Goal: Task Accomplishment & Management: Use online tool/utility

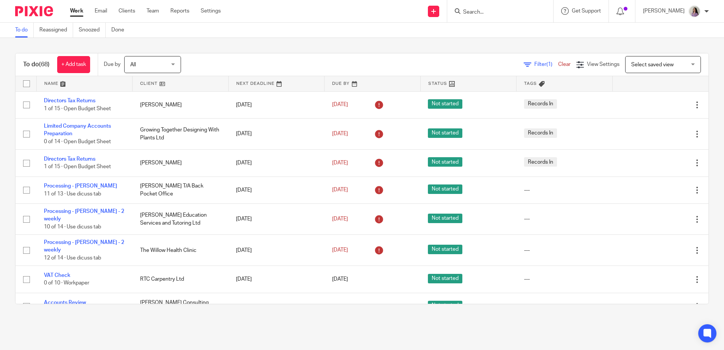
click at [508, 20] on div at bounding box center [500, 11] width 106 height 22
click at [507, 14] on input "Search" at bounding box center [496, 12] width 68 height 7
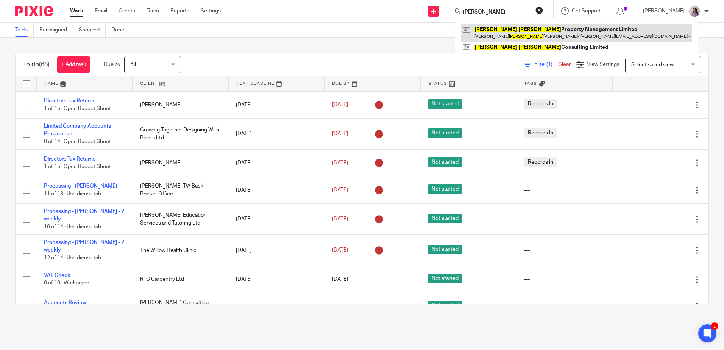
type input "james leigh"
click at [535, 30] on link at bounding box center [576, 32] width 231 height 17
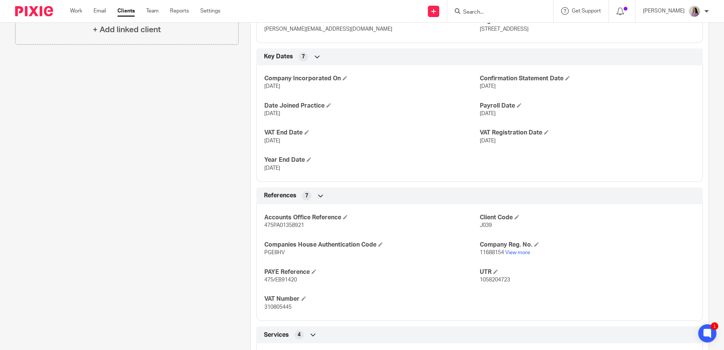
scroll to position [379, 0]
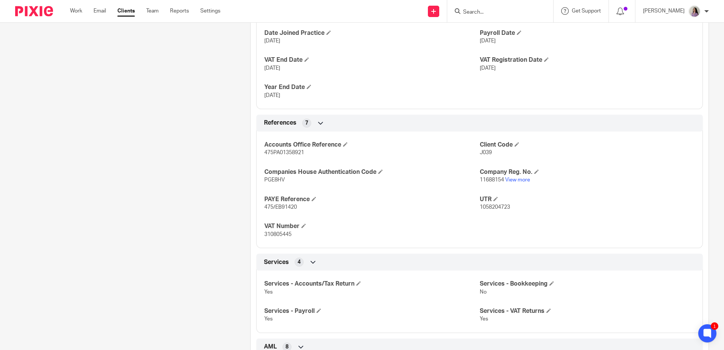
click at [493, 180] on span "11688154" at bounding box center [492, 179] width 24 height 5
copy p "11688154"
drag, startPoint x: 502, startPoint y: 209, endPoint x: 511, endPoint y: 211, distance: 9.0
click at [502, 211] on p "1058204723" at bounding box center [587, 207] width 215 height 8
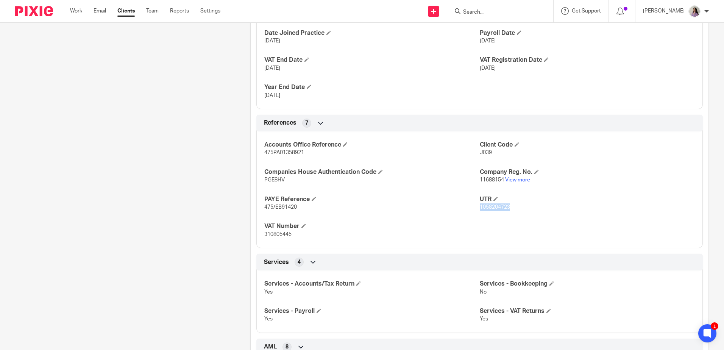
drag, startPoint x: 510, startPoint y: 209, endPoint x: 477, endPoint y: 212, distance: 33.5
click at [477, 212] on div "Accounts Office Reference 475PA01358921 Client Code J039 Companies House Authen…" at bounding box center [479, 187] width 446 height 122
copy span "1058204723"
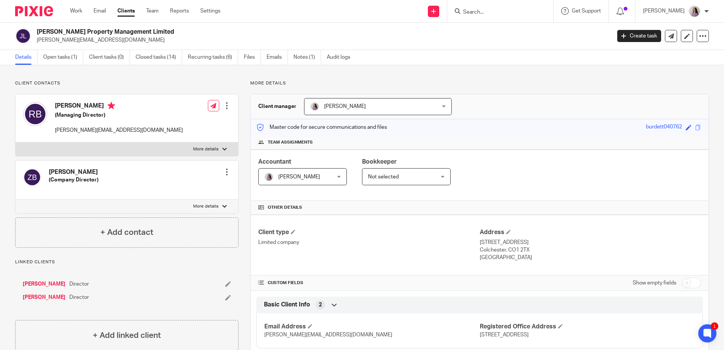
scroll to position [0, 0]
click at [77, 62] on link "Open tasks (1)" at bounding box center [63, 57] width 40 height 15
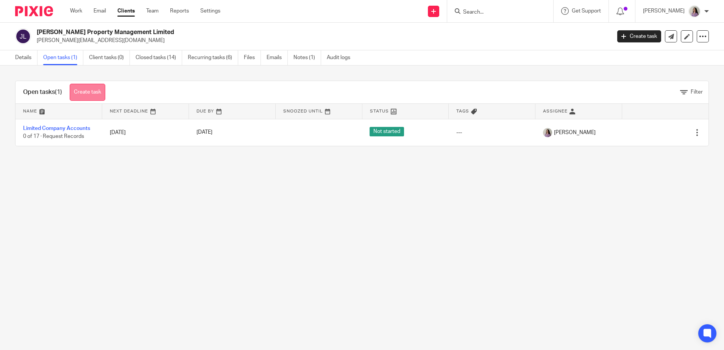
click at [98, 88] on link "Create task" at bounding box center [88, 92] width 36 height 17
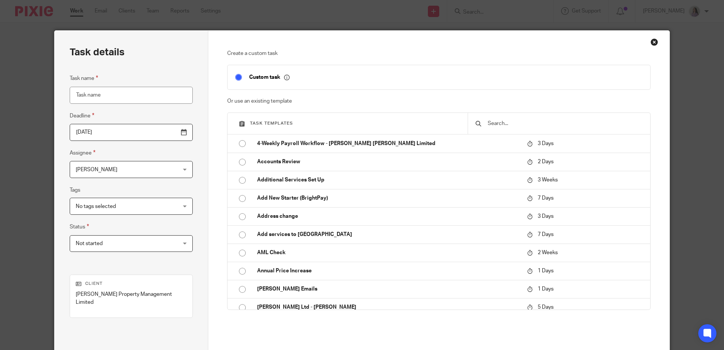
click at [501, 122] on input "text" at bounding box center [565, 123] width 156 height 8
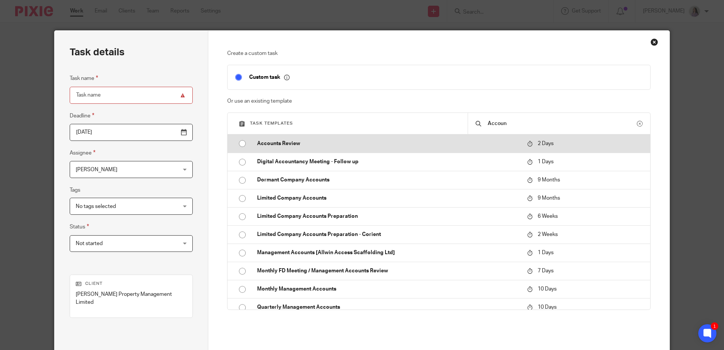
type input "Accoun"
click at [506, 140] on p "Accounts Review" at bounding box center [388, 144] width 262 height 8
type input "2025-08-22"
type input "Accounts Review"
checkbox input "false"
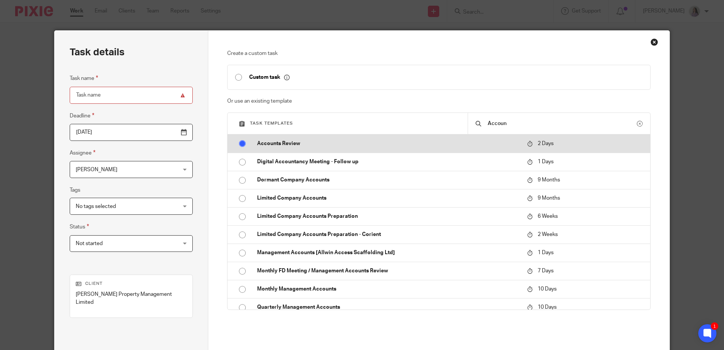
radio input "true"
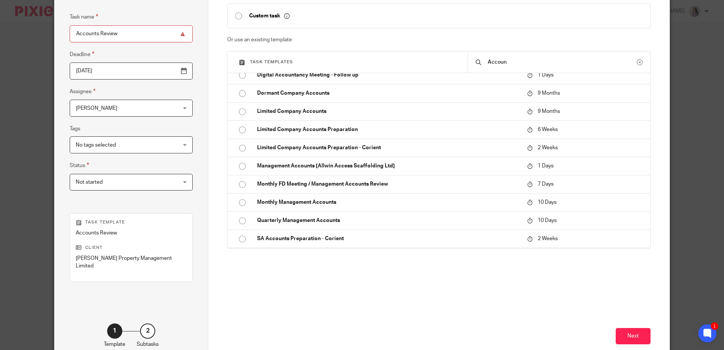
scroll to position [98, 0]
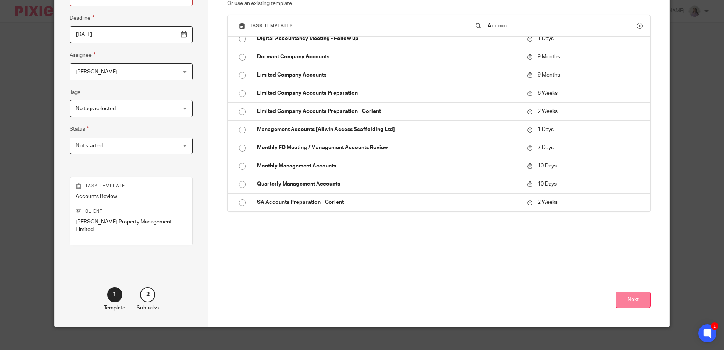
click at [634, 292] on button "Next" at bounding box center [633, 300] width 35 height 16
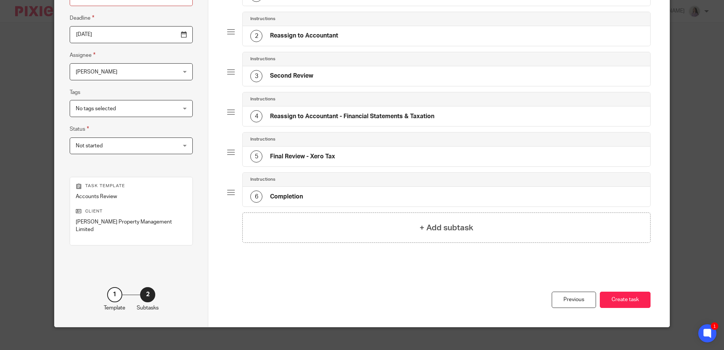
click at [464, 301] on div "Previous Create task" at bounding box center [438, 302] width 423 height 50
drag, startPoint x: 641, startPoint y: 289, endPoint x: 606, endPoint y: 220, distance: 77.4
click at [642, 292] on button "Create task" at bounding box center [625, 300] width 51 height 16
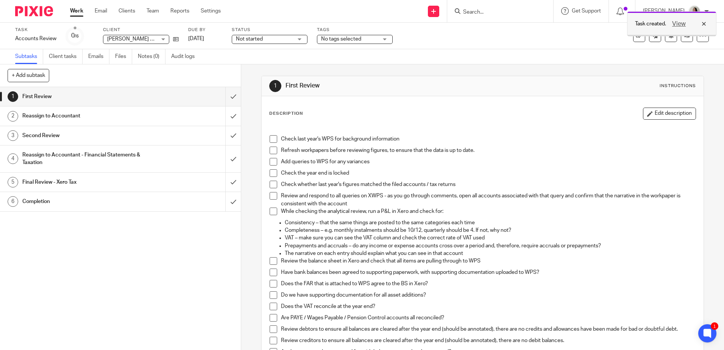
click at [706, 20] on div "View" at bounding box center [687, 23] width 42 height 9
click at [390, 40] on div "No tags selected" at bounding box center [355, 39] width 76 height 9
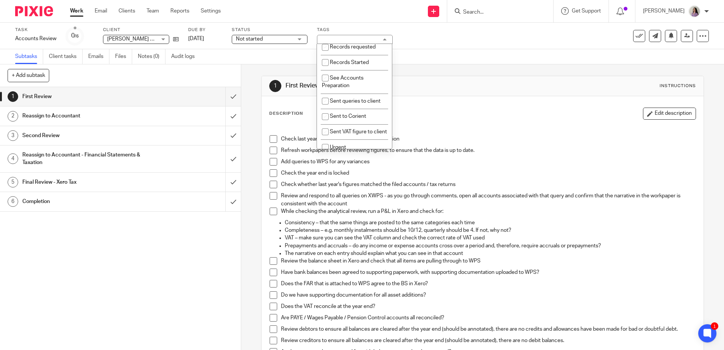
scroll to position [518, 0]
drag, startPoint x: 351, startPoint y: 141, endPoint x: 359, endPoint y: 138, distance: 8.2
click at [351, 146] on span "On Software" at bounding box center [345, 148] width 30 height 5
checkbox input "true"
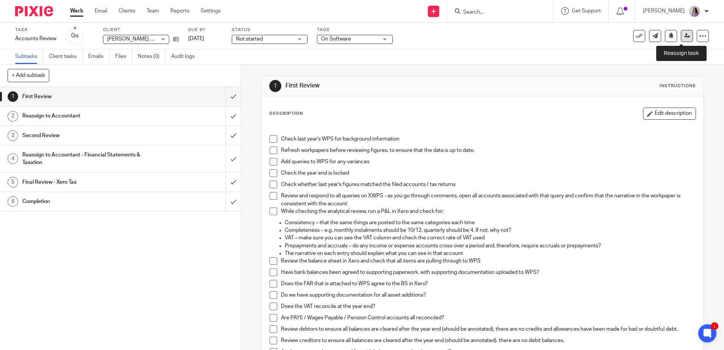
click at [684, 34] on icon at bounding box center [687, 36] width 6 height 6
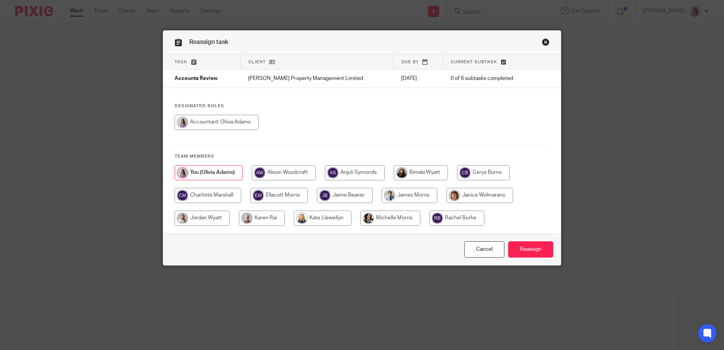
click at [386, 214] on input "radio" at bounding box center [391, 218] width 60 height 15
radio input "true"
click at [514, 245] on input "Reassign" at bounding box center [530, 249] width 45 height 16
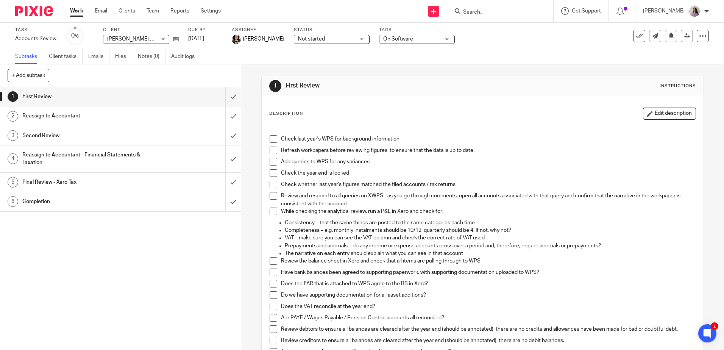
drag, startPoint x: 401, startPoint y: 118, endPoint x: 409, endPoint y: 86, distance: 32.9
click at [401, 118] on div "Description Edit description" at bounding box center [482, 114] width 426 height 12
